Goal: Check status: Check status

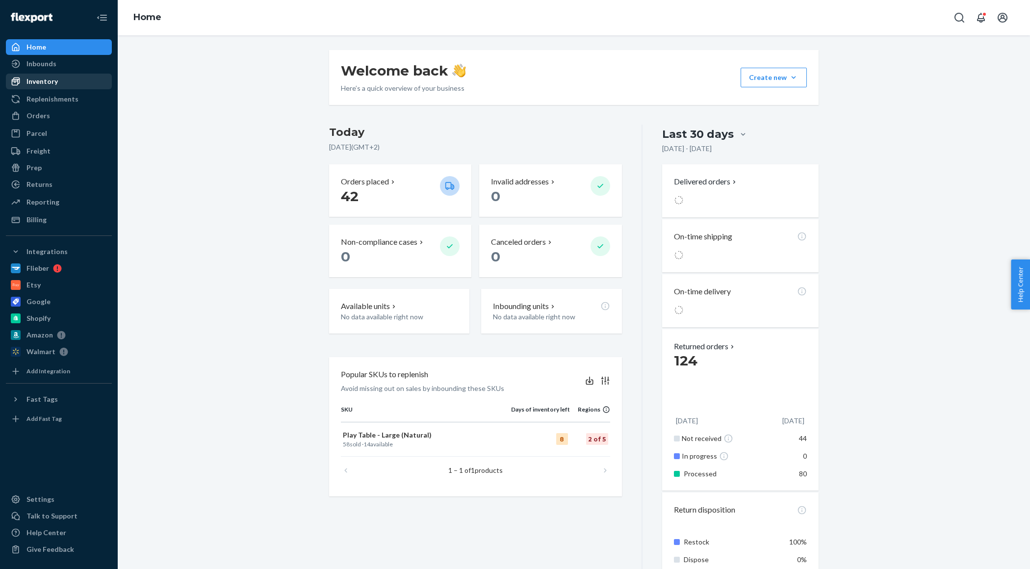
click at [43, 83] on div "Inventory" at bounding box center [41, 81] width 31 height 10
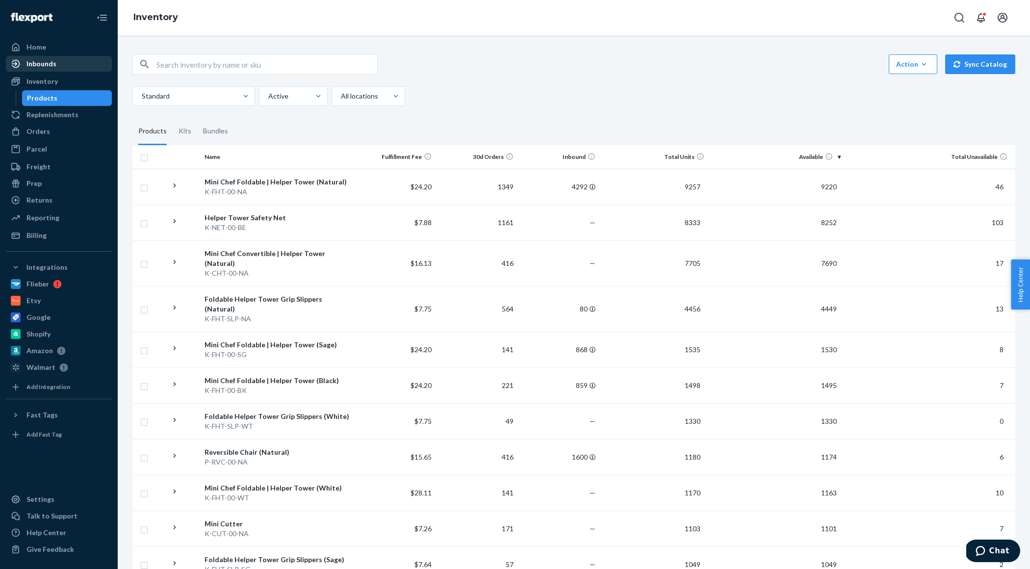
click at [53, 67] on div "Inbounds" at bounding box center [41, 64] width 30 height 10
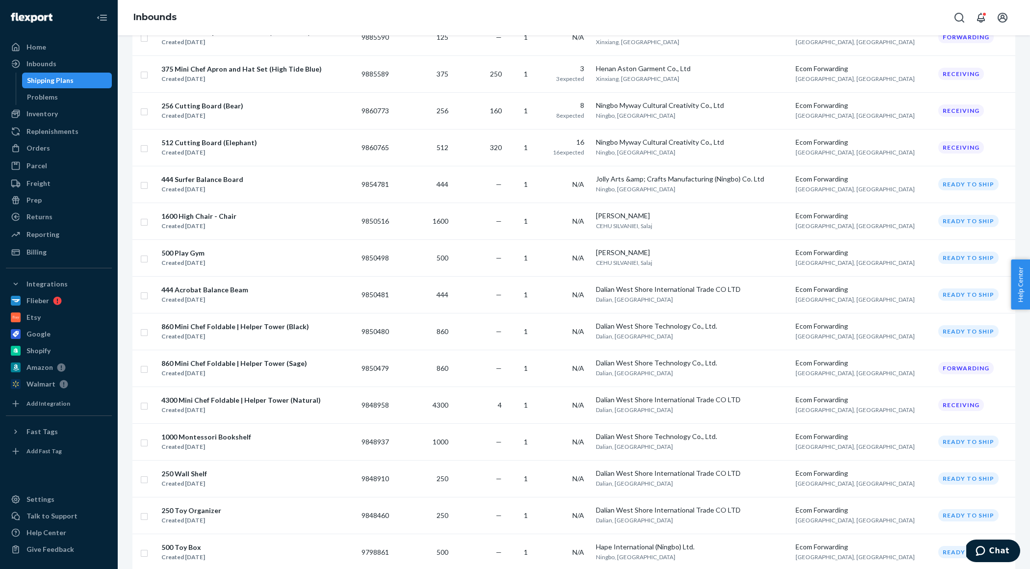
scroll to position [898, 0]
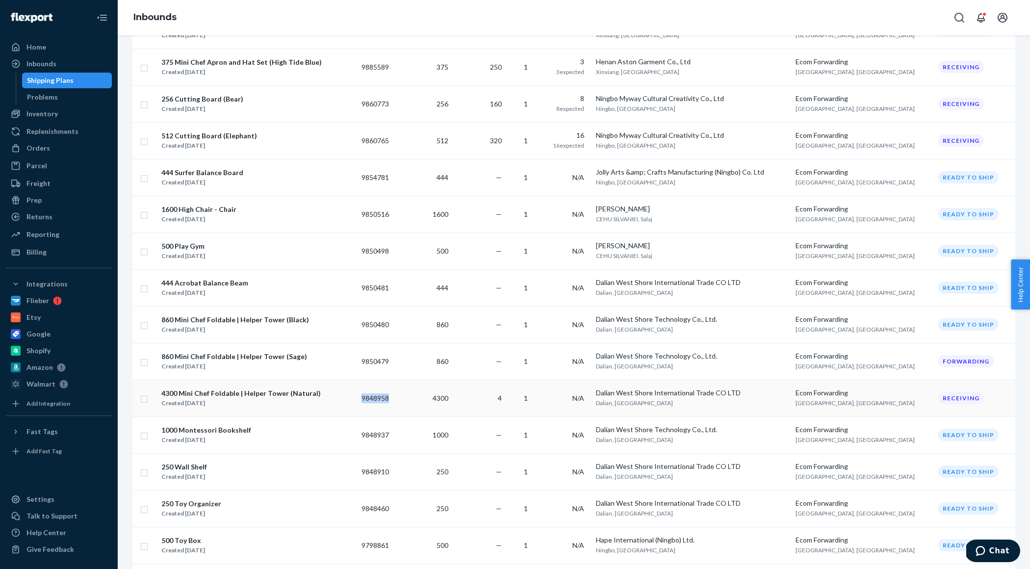
copy td "9848958"
drag, startPoint x: 404, startPoint y: 381, endPoint x: 339, endPoint y: 453, distance: 96.9
click at [49, 144] on div "Orders" at bounding box center [59, 148] width 104 height 14
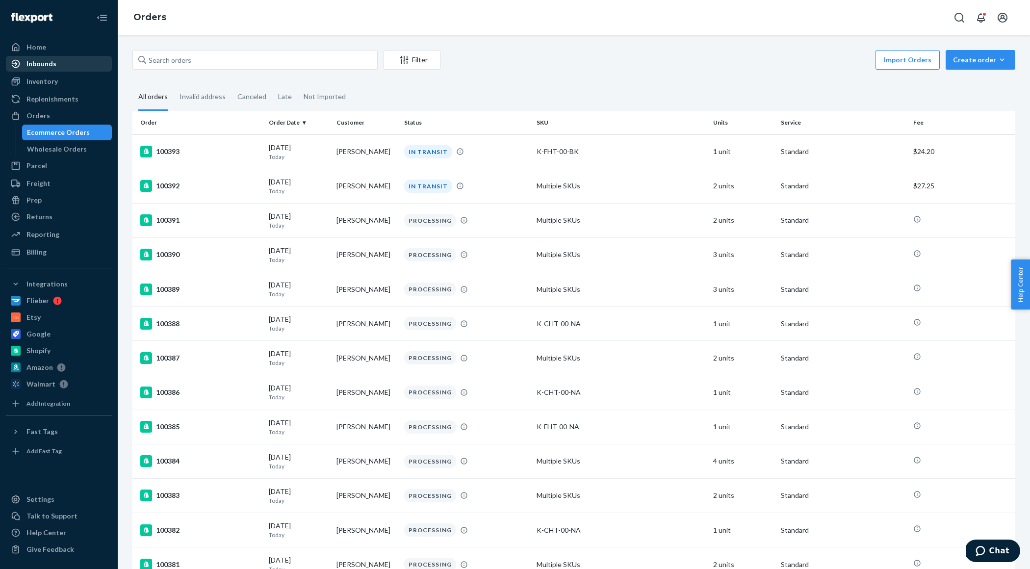
click at [55, 64] on div "Inbounds" at bounding box center [59, 64] width 104 height 14
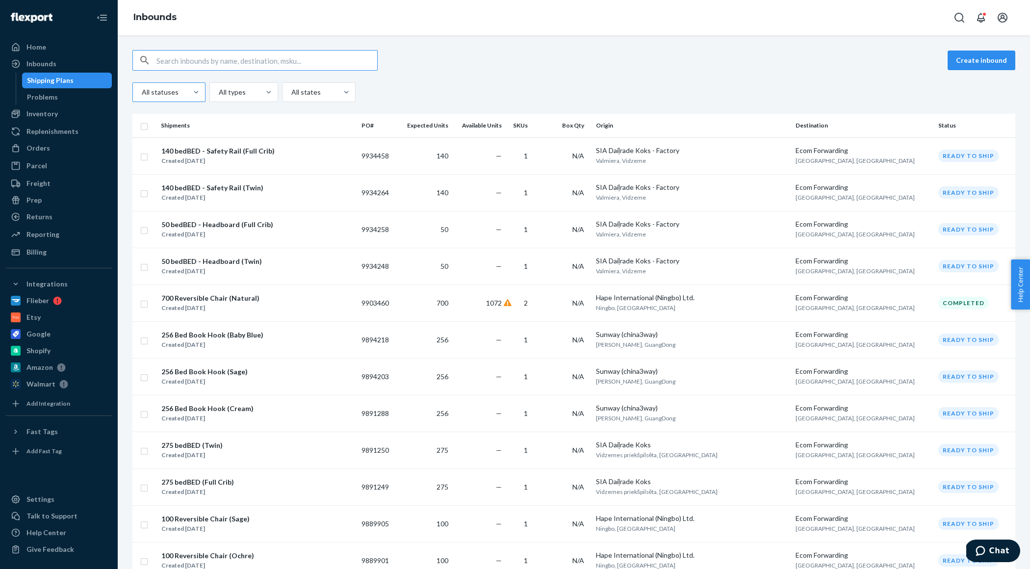
click at [180, 87] on div at bounding box center [168, 92] width 54 height 12
click at [142, 87] on input "All statuses" at bounding box center [141, 92] width 1 height 10
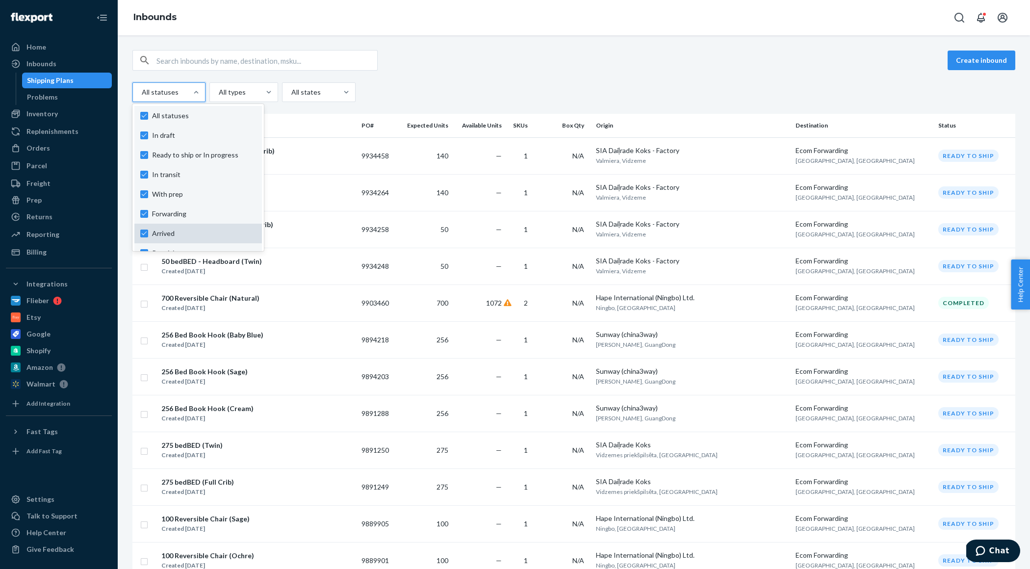
scroll to position [73, 0]
click at [181, 225] on div "Completed" at bounding box center [197, 220] width 127 height 20
click at [142, 97] on input "option Completed focused, 9 of 10. 10 results available. Use Up and Down to cho…" at bounding box center [141, 92] width 1 height 10
checkbox input "false"
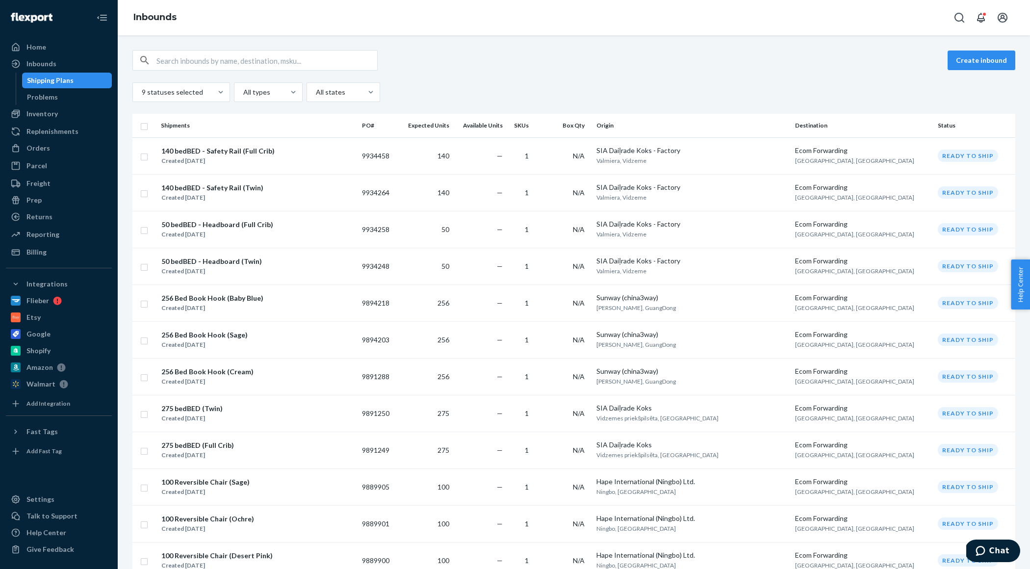
click at [626, 80] on div "Create inbound 9 statuses selected All types All states" at bounding box center [573, 76] width 883 height 52
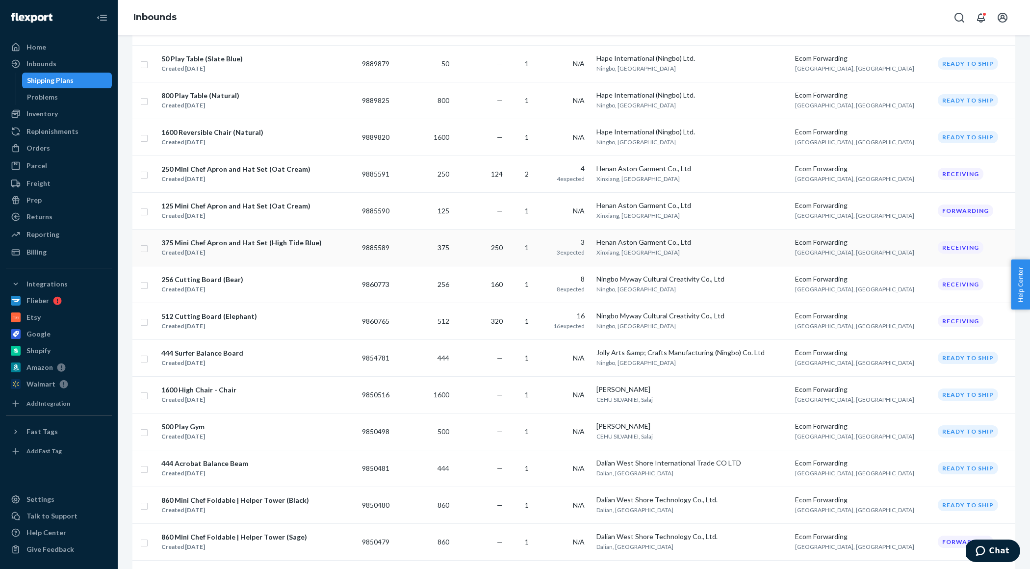
scroll to position [0, 0]
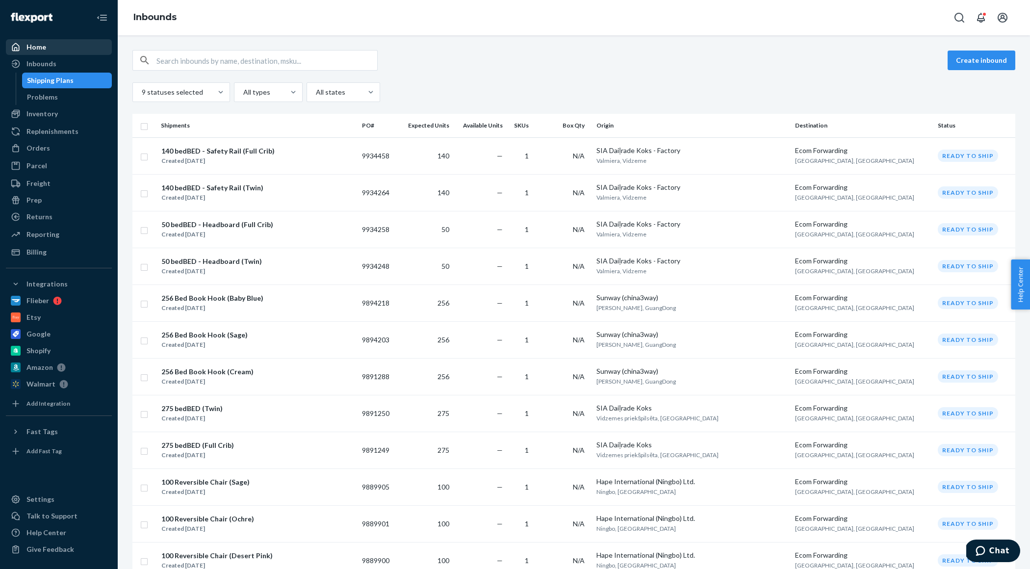
click at [33, 50] on div "Home" at bounding box center [36, 47] width 20 height 10
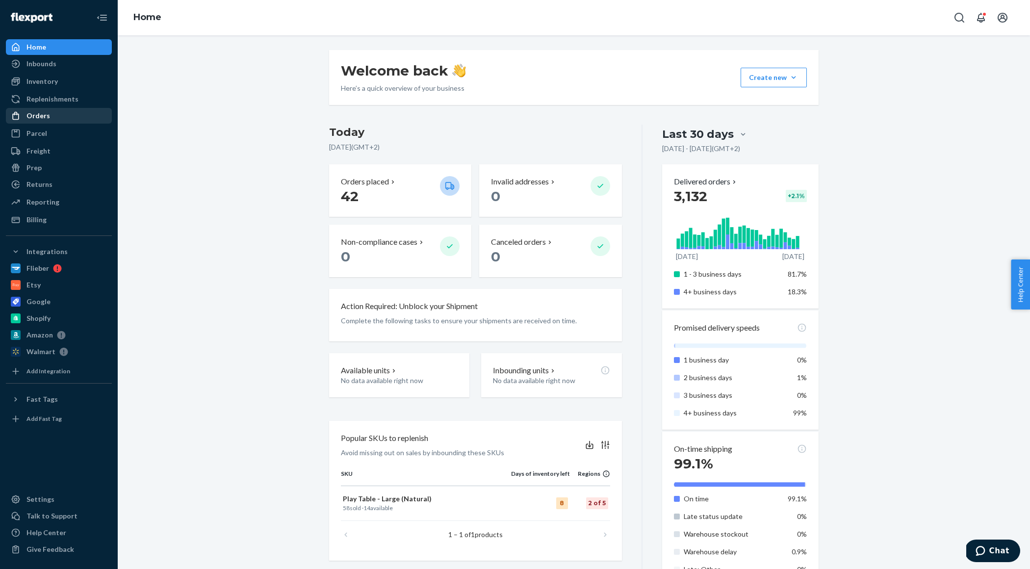
click at [40, 118] on div "Orders" at bounding box center [38, 116] width 24 height 10
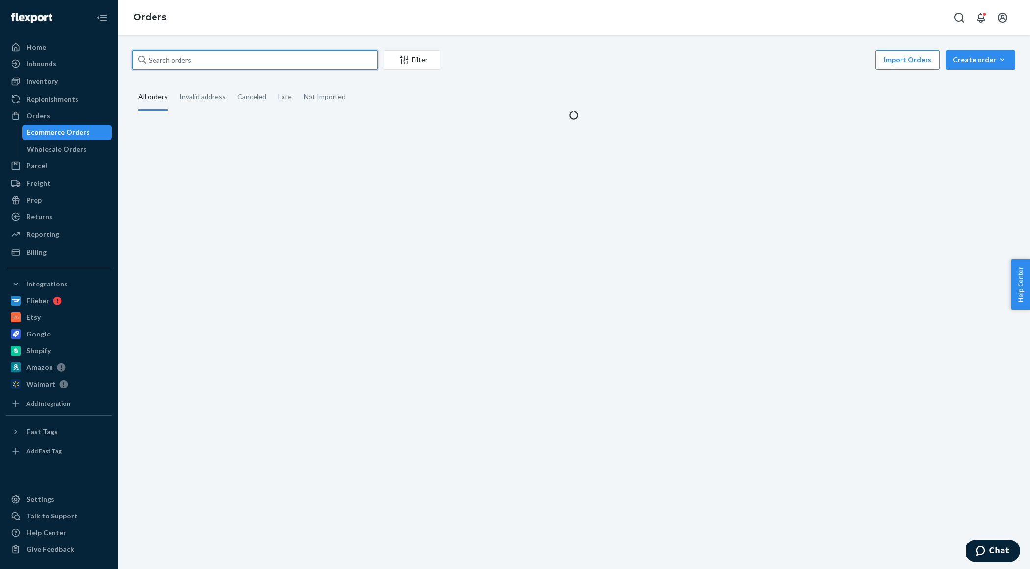
click at [168, 59] on input "text" at bounding box center [254, 60] width 245 height 20
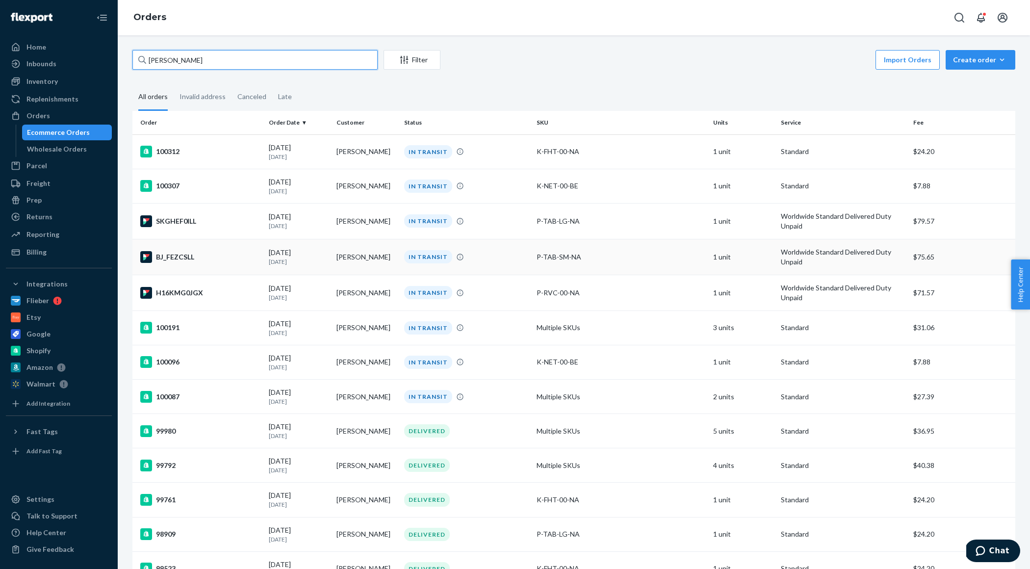
type input "[PERSON_NAME]"
click at [334, 257] on td "[PERSON_NAME]" at bounding box center [366, 257] width 68 height 36
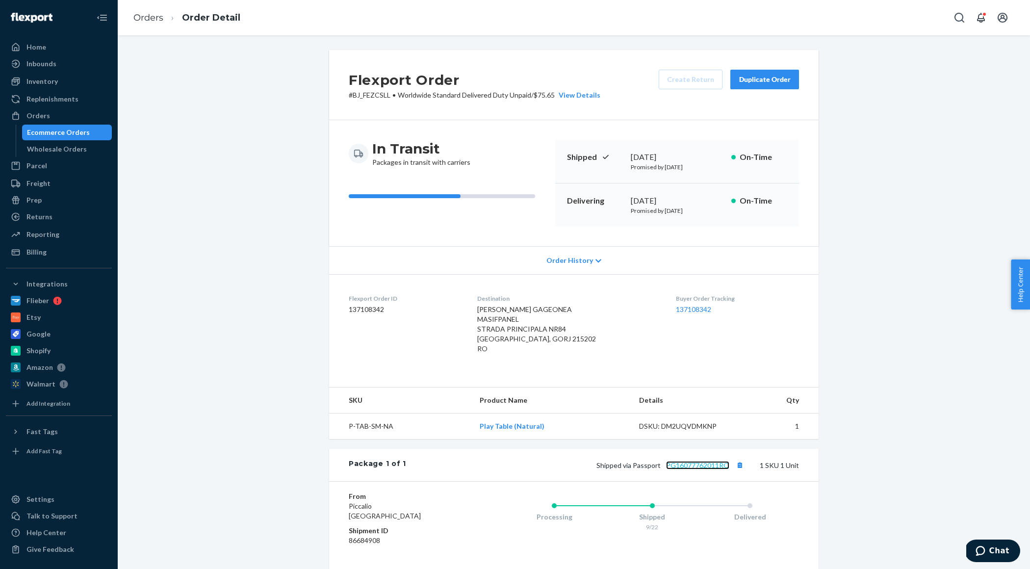
click at [708, 469] on link "PG16077762011RO" at bounding box center [697, 465] width 63 height 8
click at [145, 19] on link "Orders" at bounding box center [148, 17] width 30 height 11
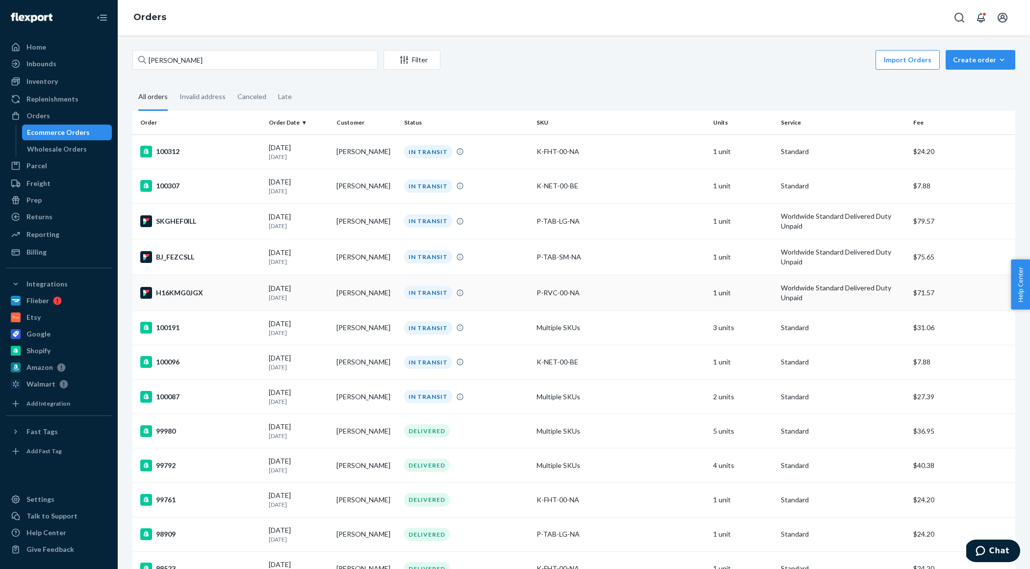
click at [358, 289] on td "[PERSON_NAME]" at bounding box center [366, 293] width 68 height 36
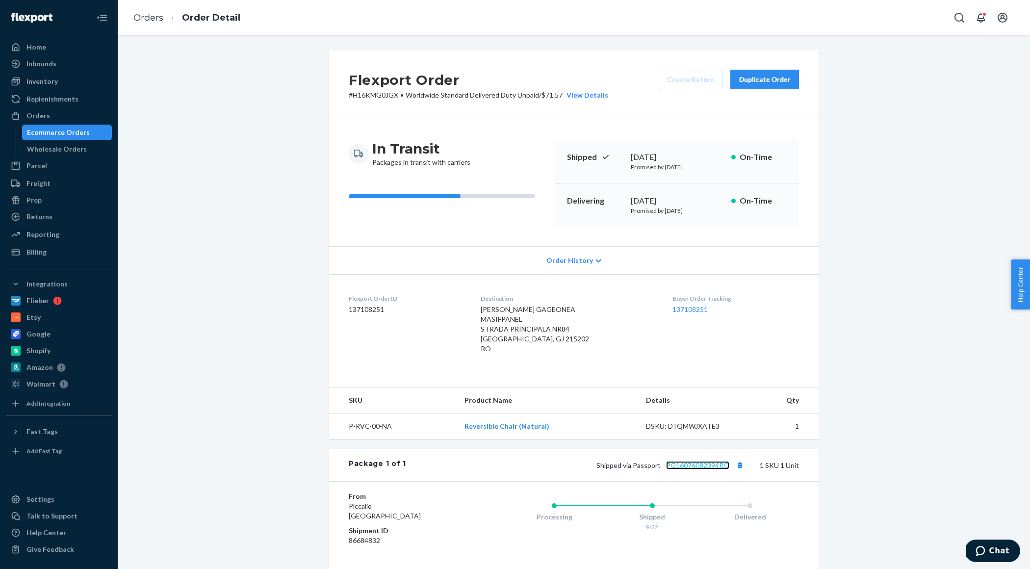
click at [698, 469] on link "PG16076082394RO" at bounding box center [697, 465] width 63 height 8
click at [27, 45] on div "Home" at bounding box center [36, 47] width 20 height 10
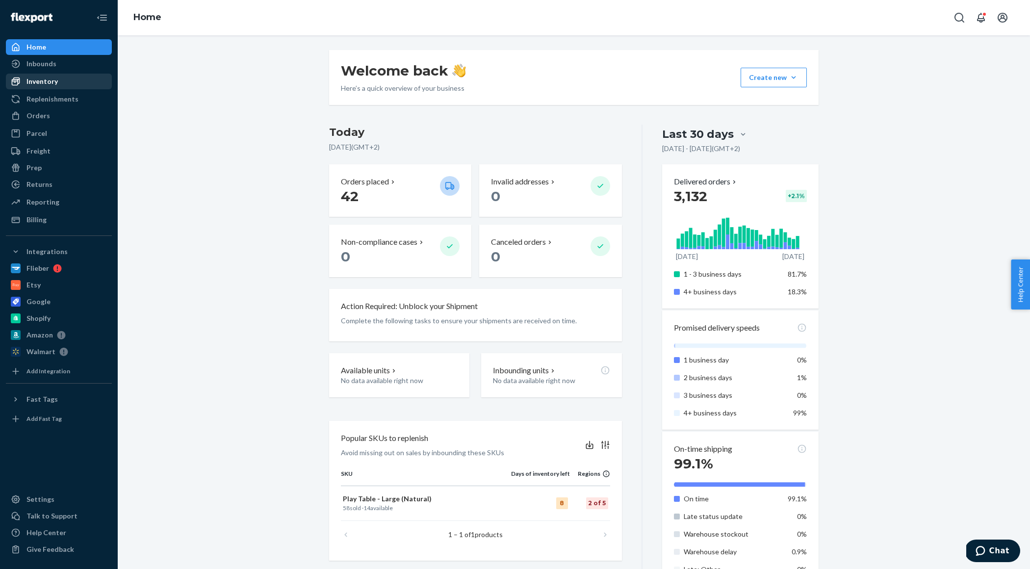
click at [47, 79] on div "Inventory" at bounding box center [41, 81] width 31 height 10
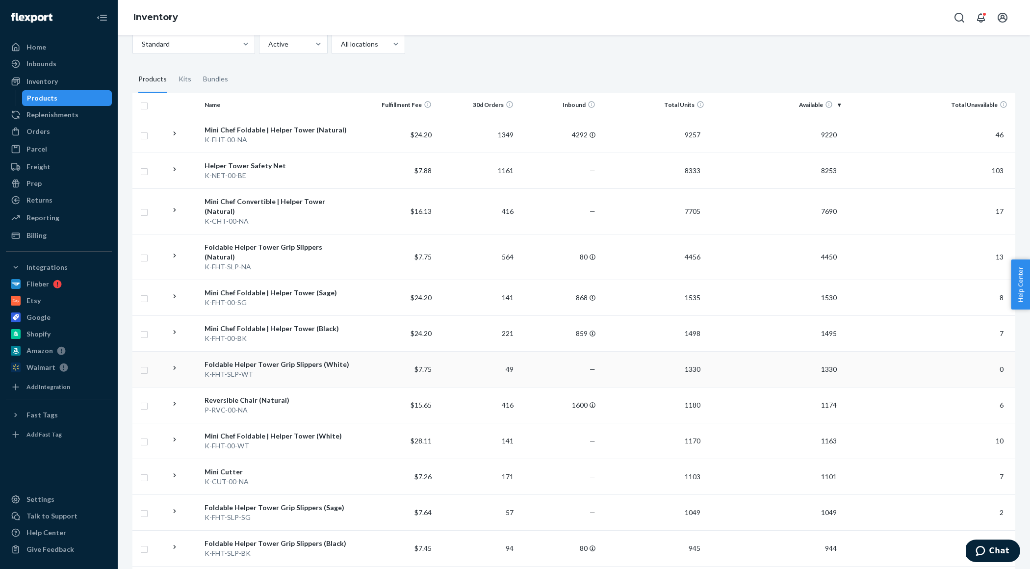
scroll to position [57, 0]
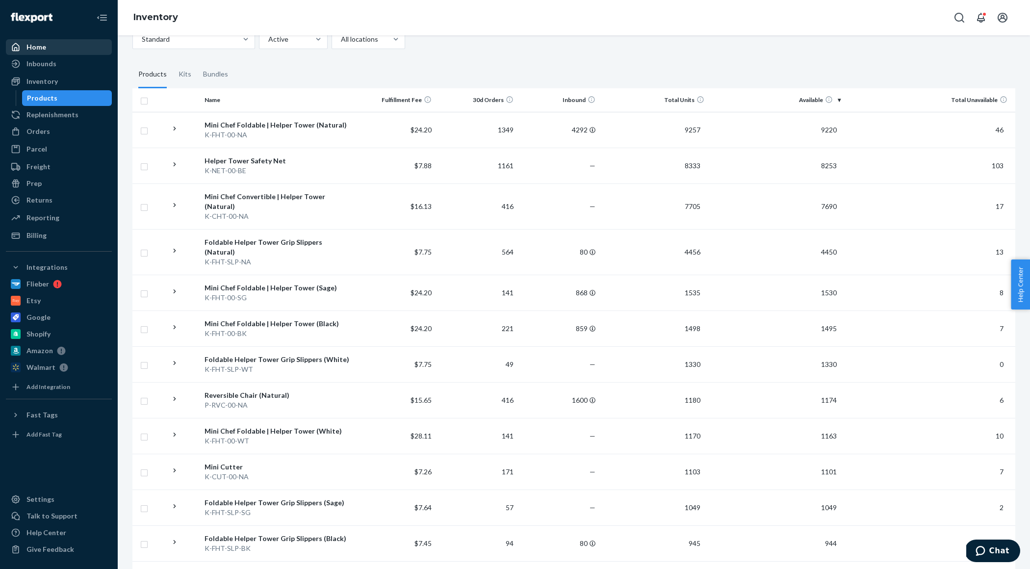
click at [37, 47] on div "Home" at bounding box center [36, 47] width 20 height 10
